Goal: Task Accomplishment & Management: Complete application form

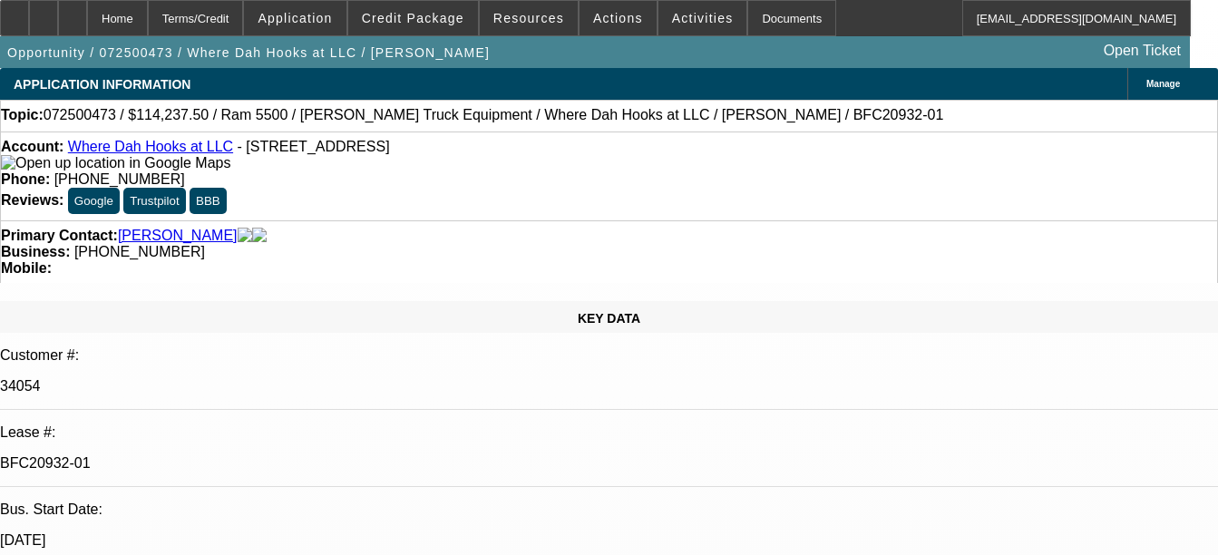
select select "0"
select select "0.1"
select select "0"
select select "0.1"
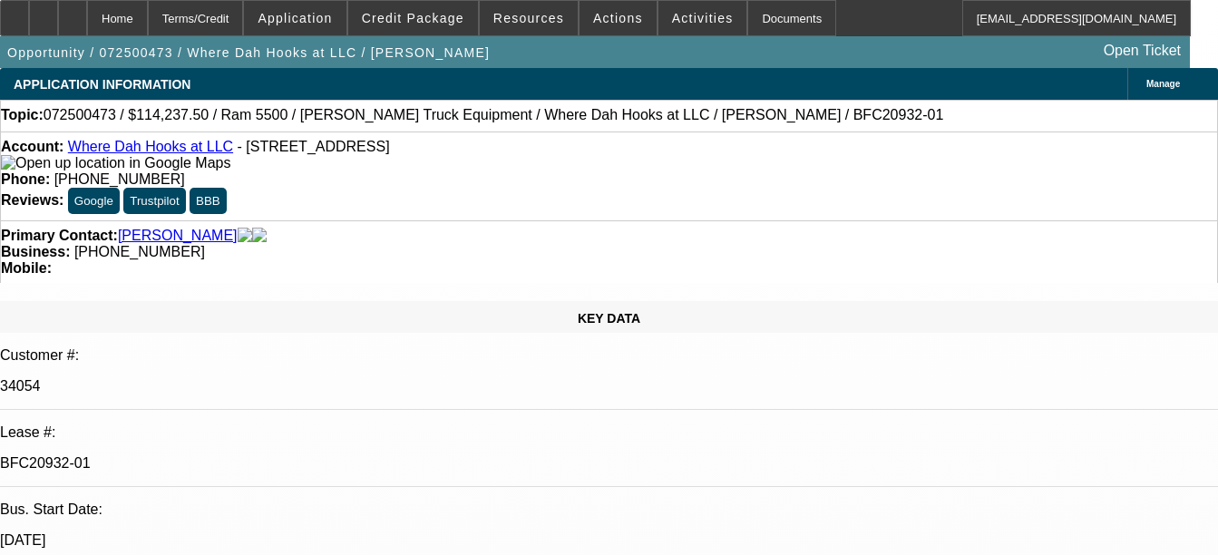
select select "0"
select select "0.1"
select select "1"
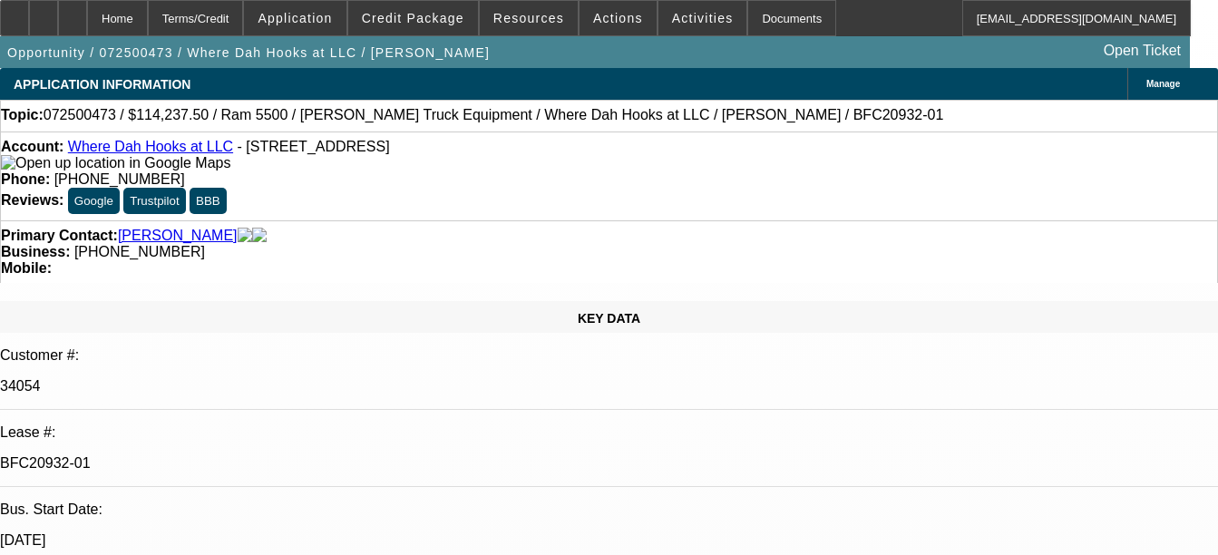
select select "2"
select select "4"
select select "1"
select select "2"
select select "4"
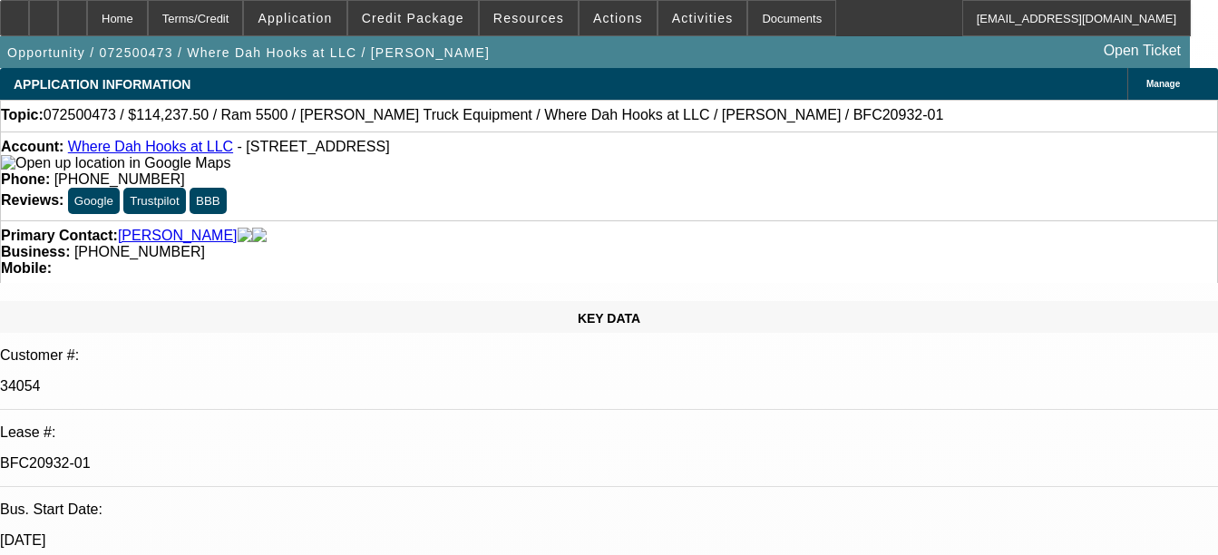
select select "1"
select select "2"
select select "6"
select select "1"
select select "2"
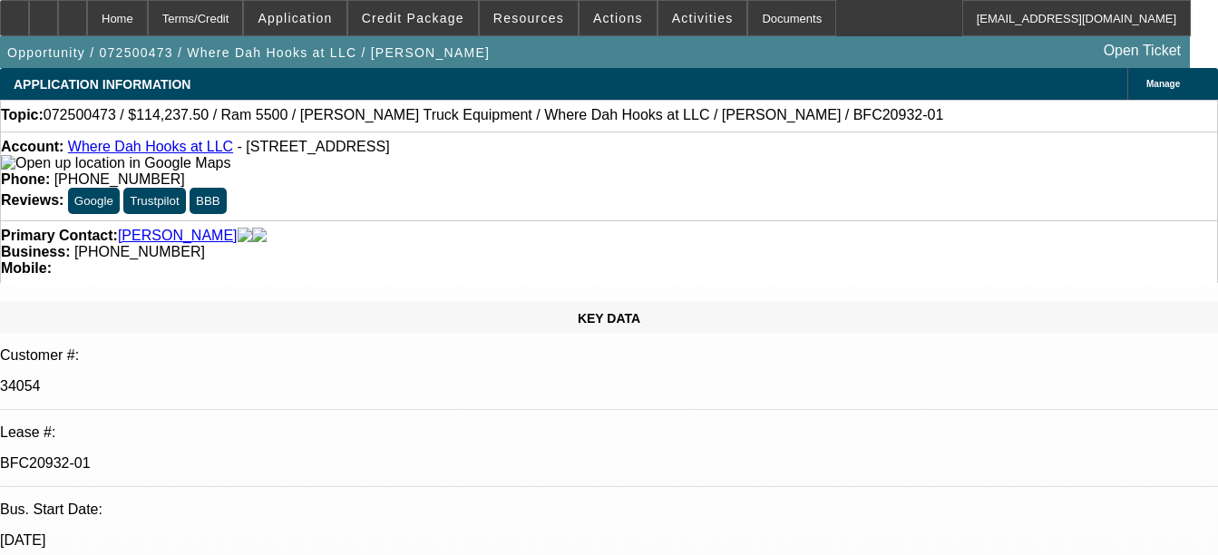
select select "4"
click at [747, 12] on div "Documents" at bounding box center [791, 18] width 89 height 36
